Goal: Task Accomplishment & Management: Manage account settings

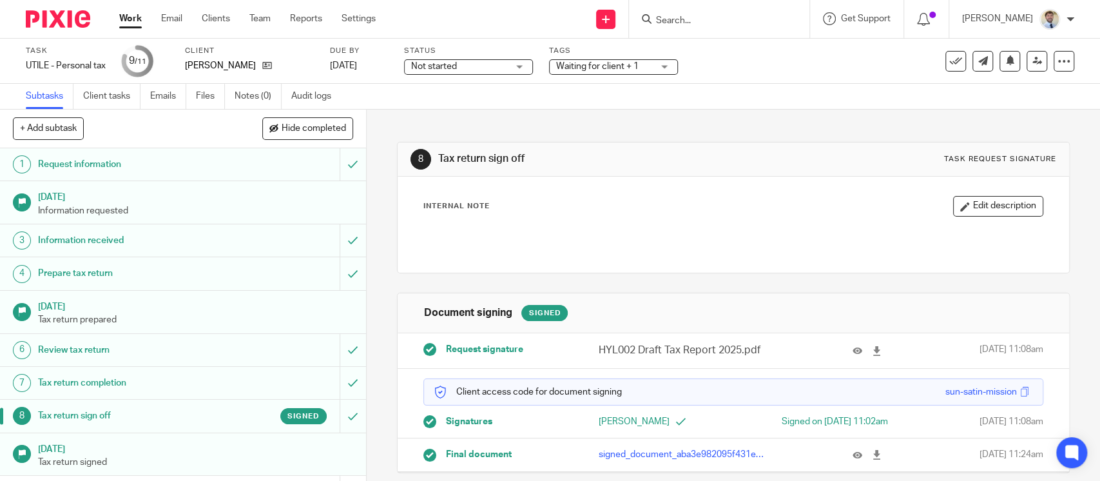
click at [271, 66] on div "Jonathan Hyland" at bounding box center [249, 65] width 129 height 13
click at [269, 66] on icon at bounding box center [267, 66] width 10 height 10
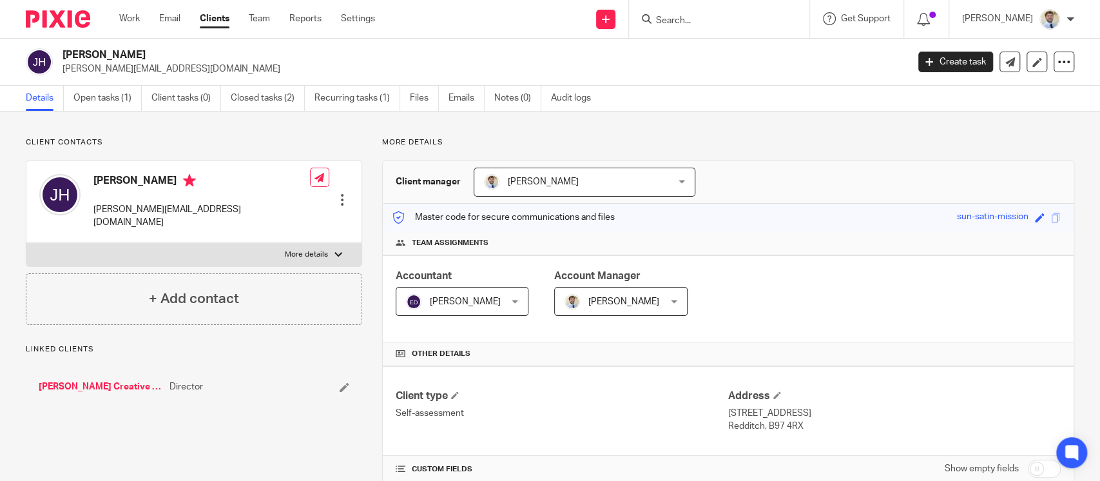
click at [71, 380] on link "[PERSON_NAME] Creative Ltd" at bounding box center [101, 386] width 124 height 13
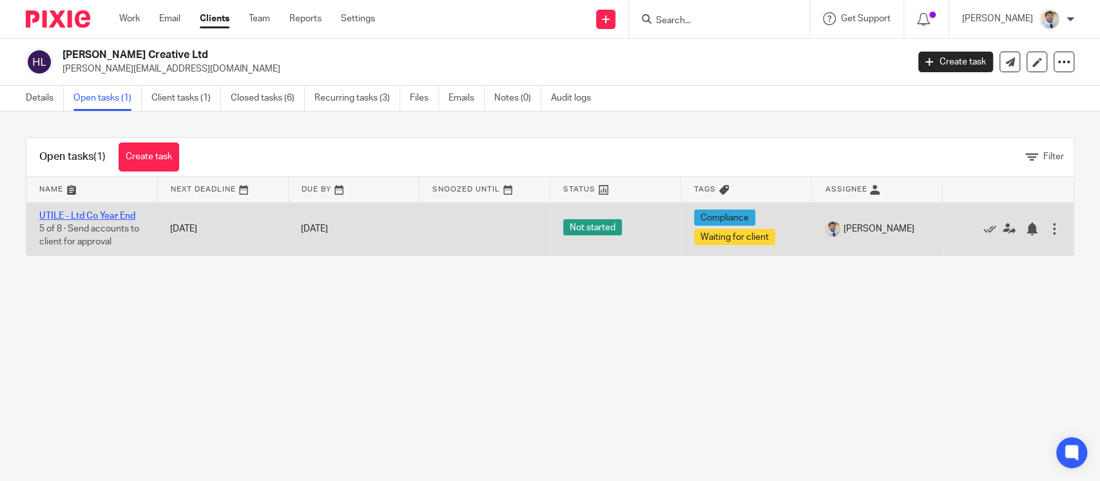
click at [103, 215] on link "UTILE - Ltd Co Year End" at bounding box center [87, 215] width 96 height 9
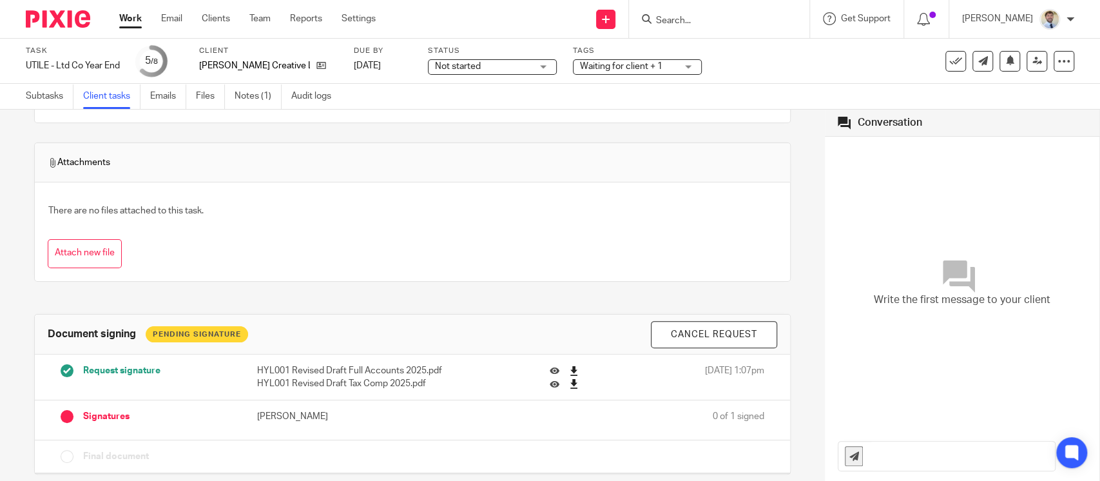
scroll to position [283, 0]
